Goal: Task Accomplishment & Management: Use online tool/utility

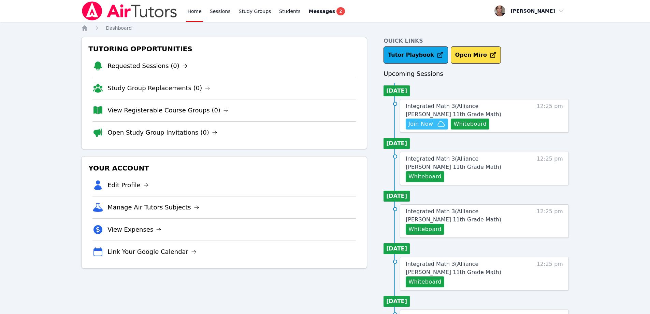
click at [422, 124] on span "Join Now" at bounding box center [421, 124] width 25 height 8
click at [314, 9] on span "Messages" at bounding box center [322, 11] width 26 height 7
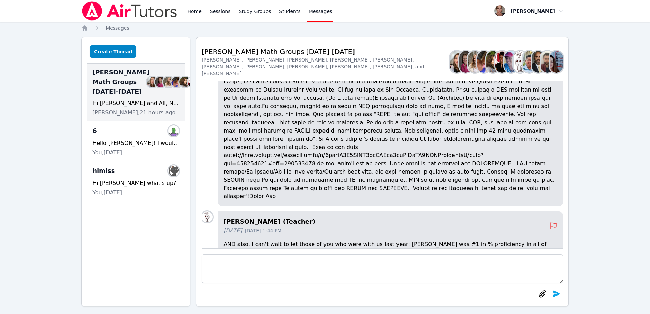
scroll to position [-341, 0]
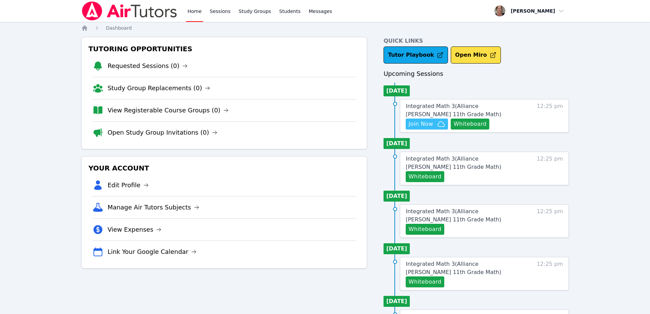
click at [433, 126] on span "Join Now" at bounding box center [421, 124] width 25 height 8
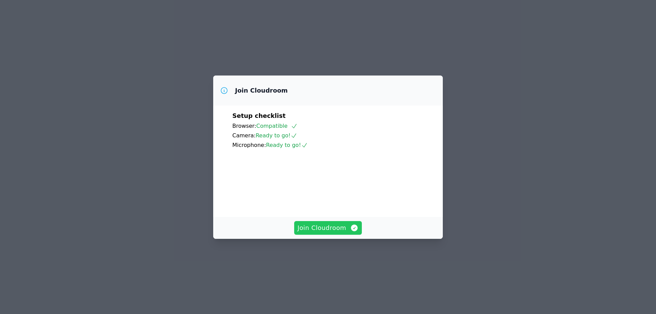
click at [319, 233] on span "Join Cloudroom" at bounding box center [327, 228] width 61 height 10
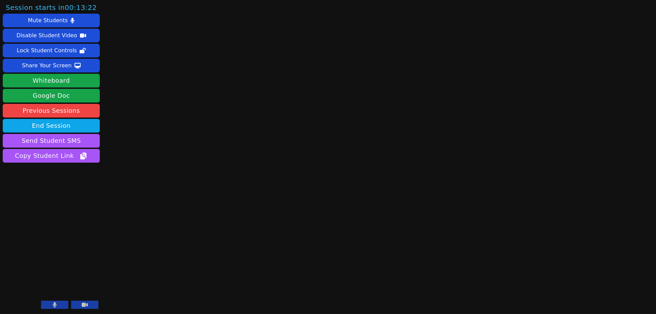
click at [54, 304] on icon at bounding box center [55, 304] width 4 height 5
click at [83, 301] on button at bounding box center [84, 304] width 27 height 8
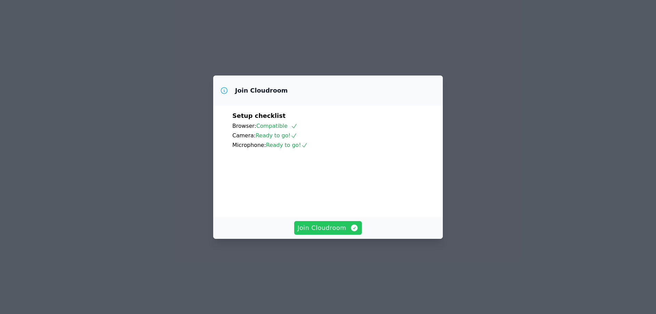
click at [323, 233] on span "Join Cloudroom" at bounding box center [327, 228] width 61 height 10
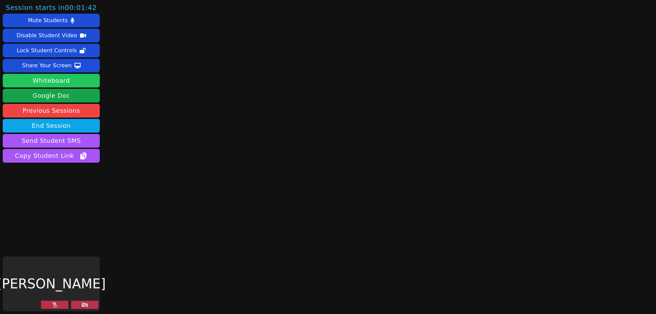
click at [62, 81] on button "Whiteboard" at bounding box center [51, 81] width 97 height 14
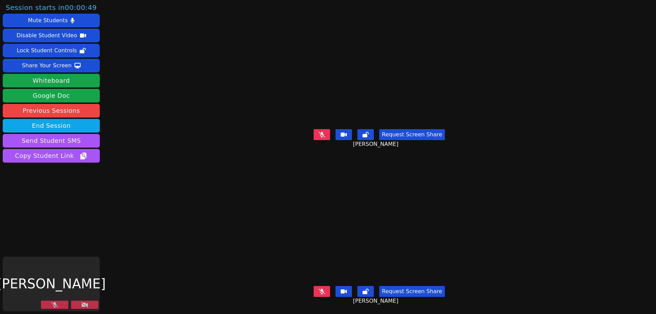
click at [61, 305] on button at bounding box center [54, 304] width 27 height 8
click at [88, 306] on button at bounding box center [84, 304] width 27 height 8
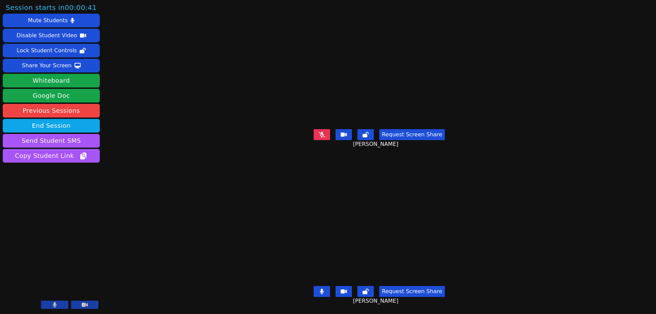
click at [325, 132] on icon at bounding box center [321, 134] width 7 height 5
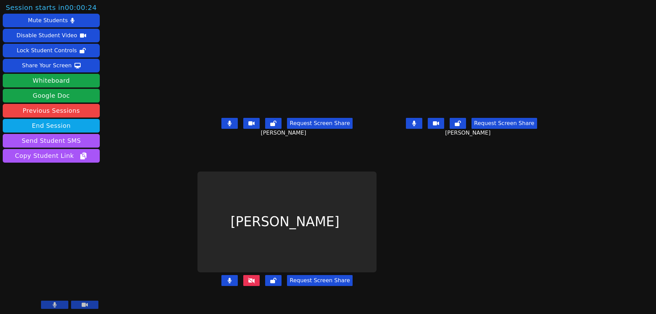
click at [243, 286] on button at bounding box center [251, 280] width 16 height 11
click at [248, 283] on icon at bounding box center [251, 279] width 7 height 5
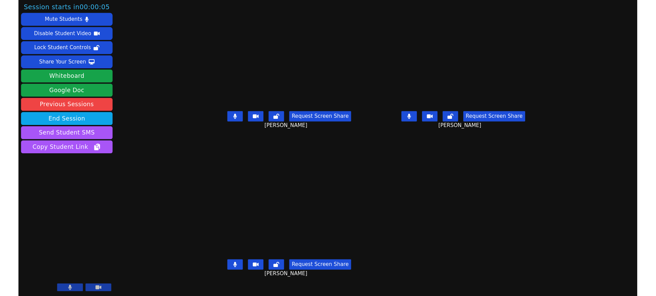
scroll to position [5, 0]
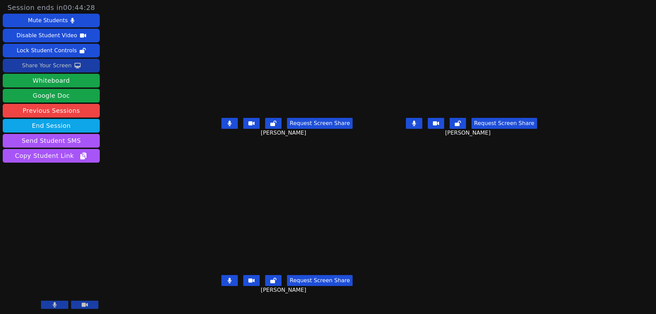
click at [58, 67] on div "Share Your Screen" at bounding box center [47, 65] width 50 height 11
click at [69, 78] on button "Whiteboard" at bounding box center [51, 81] width 97 height 14
click at [60, 65] on div "Share Your Screen" at bounding box center [47, 65] width 50 height 11
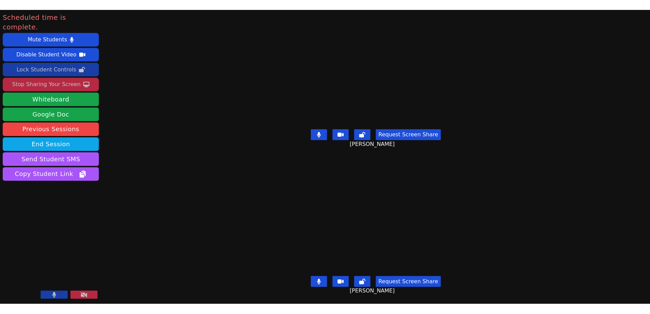
scroll to position [0, 0]
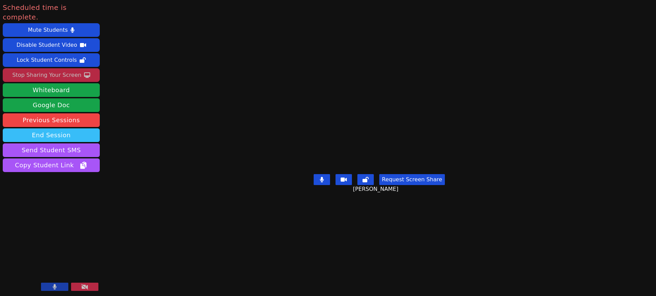
click at [58, 128] on button "End Session" at bounding box center [51, 135] width 97 height 14
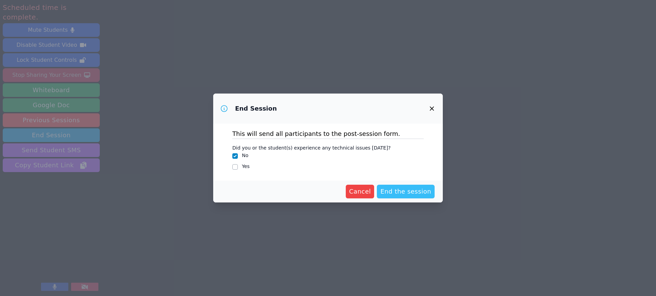
click at [408, 191] on span "End the session" at bounding box center [405, 192] width 51 height 10
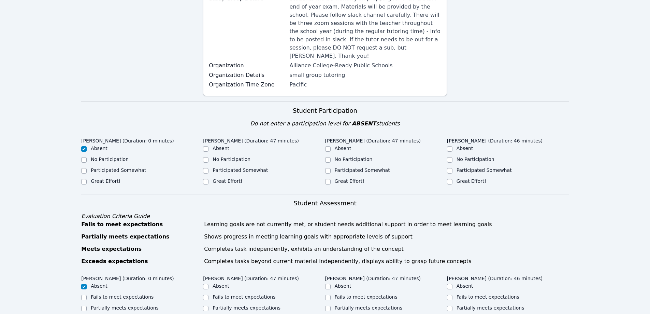
scroll to position [137, 0]
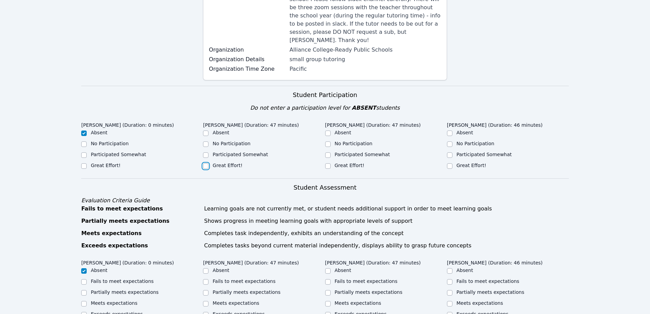
click at [205, 163] on input "Great Effort!" at bounding box center [205, 165] width 5 height 5
checkbox input "true"
click at [325, 163] on input "Great Effort!" at bounding box center [327, 165] width 5 height 5
checkbox input "true"
click at [451, 163] on input "Great Effort!" at bounding box center [449, 165] width 5 height 5
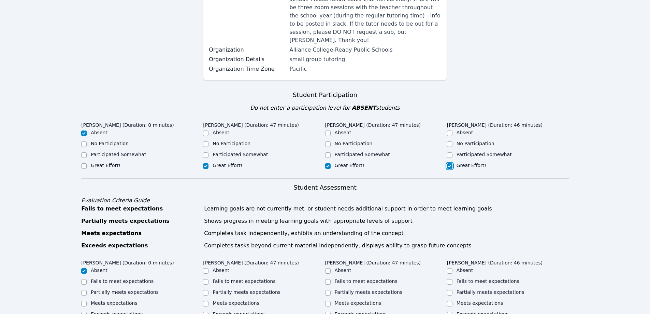
checkbox input "true"
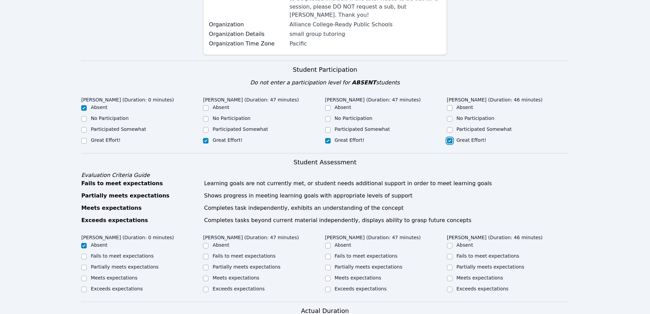
scroll to position [239, 0]
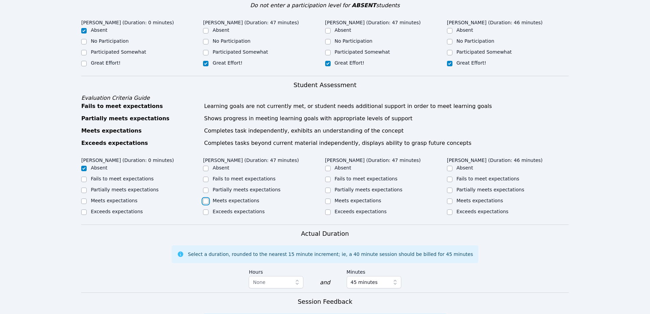
click at [207, 198] on input "Meets expectations" at bounding box center [205, 200] width 5 height 5
checkbox input "true"
click at [326, 198] on input "Meets expectations" at bounding box center [327, 200] width 5 height 5
checkbox input "true"
drag, startPoint x: 450, startPoint y: 193, endPoint x: 431, endPoint y: 215, distance: 29.1
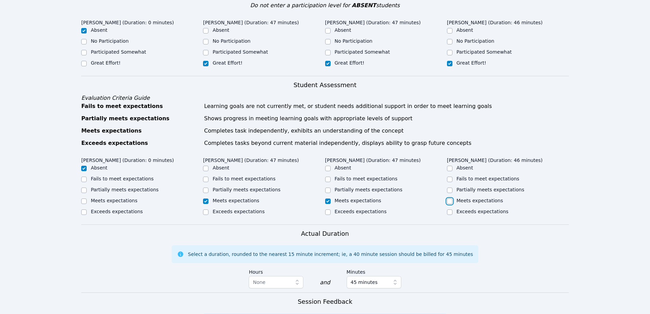
click at [449, 198] on input "Meets expectations" at bounding box center [449, 200] width 5 height 5
checkbox input "true"
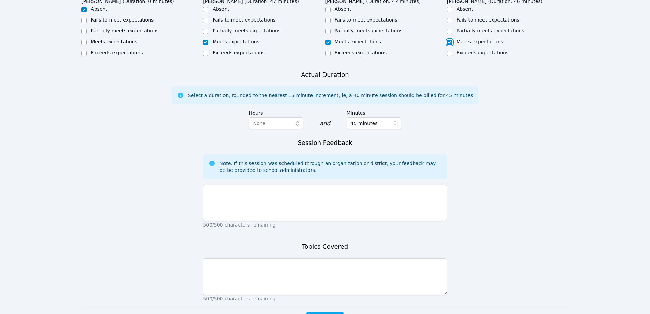
scroll to position [410, 0]
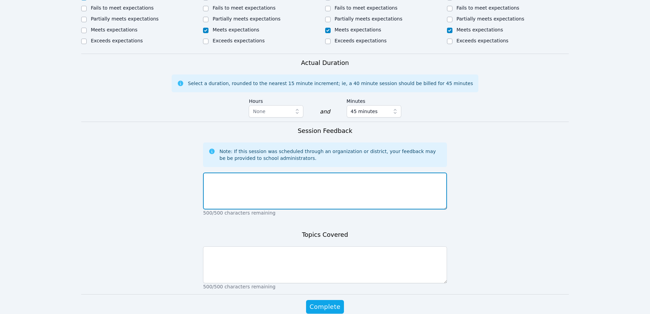
click at [266, 178] on textarea at bounding box center [325, 190] width 244 height 37
type textarea "A"
type textarea "All three students were up to speed for this material"
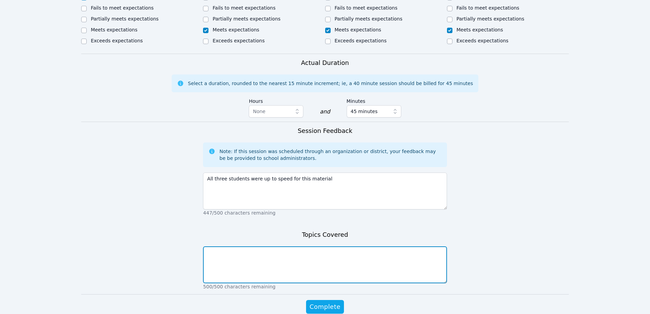
click at [237, 256] on textarea at bounding box center [325, 264] width 244 height 37
type textarea "Factoring and simplifying"
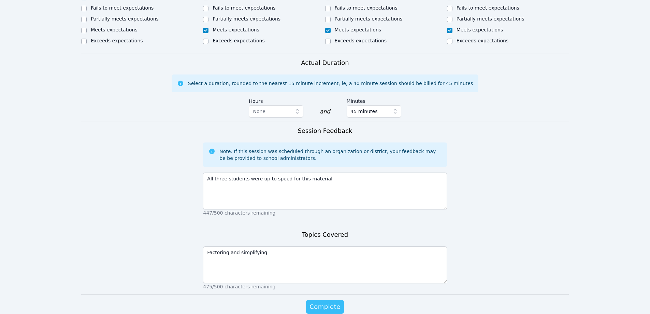
click at [326, 302] on span "Complete" at bounding box center [325, 307] width 31 height 10
